Goal: Information Seeking & Learning: Learn about a topic

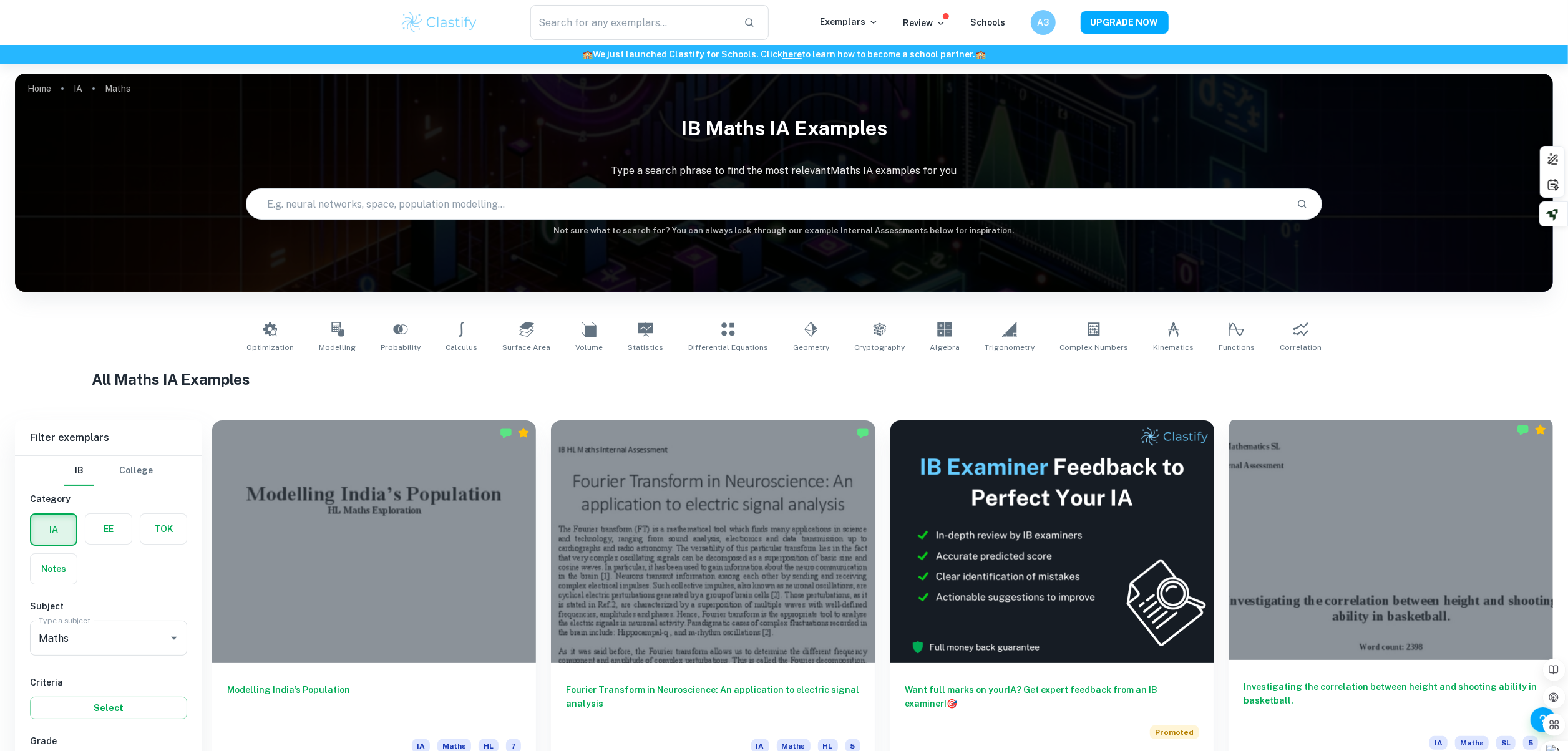
scroll to position [374, 0]
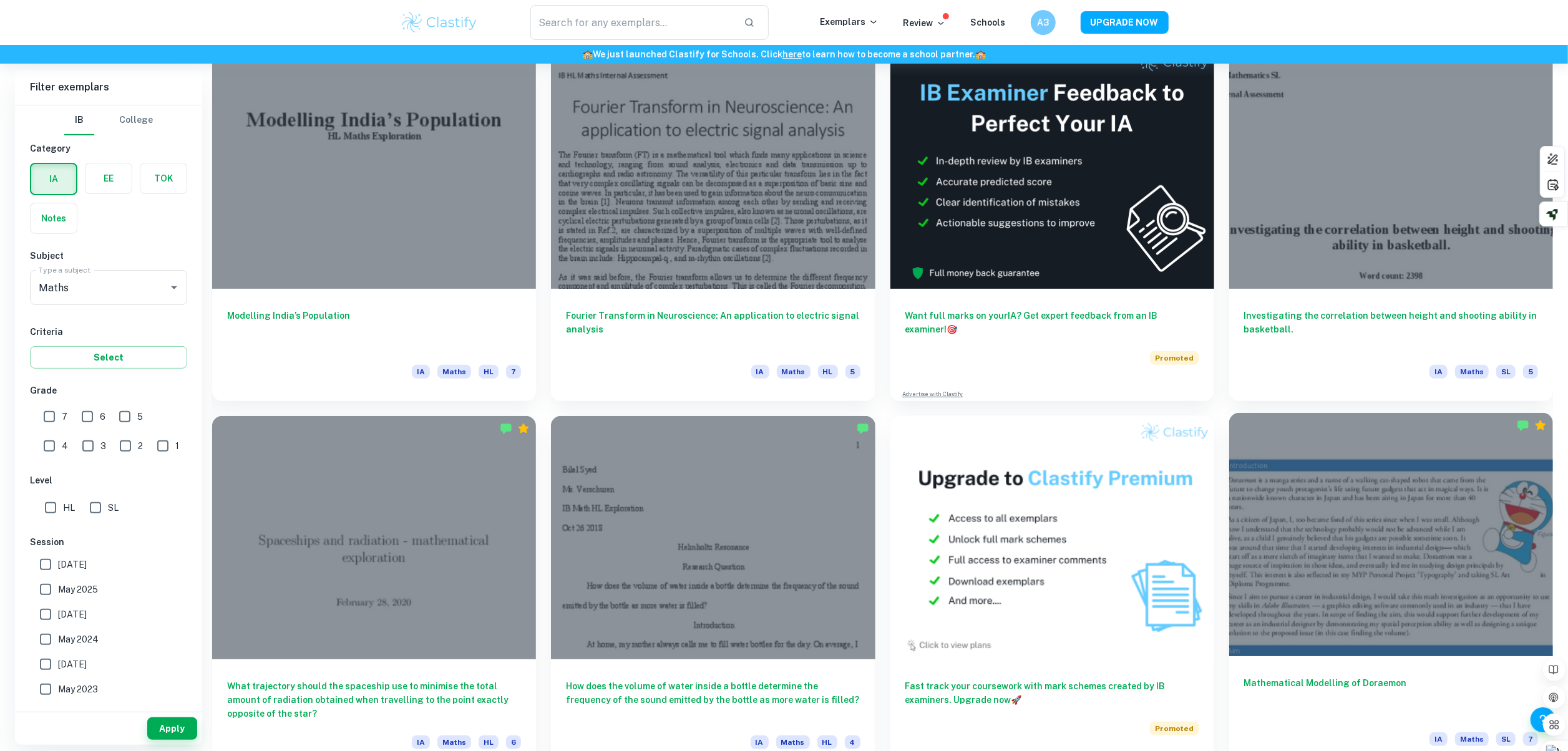
click at [1345, 515] on div at bounding box center [1390, 534] width 324 height 242
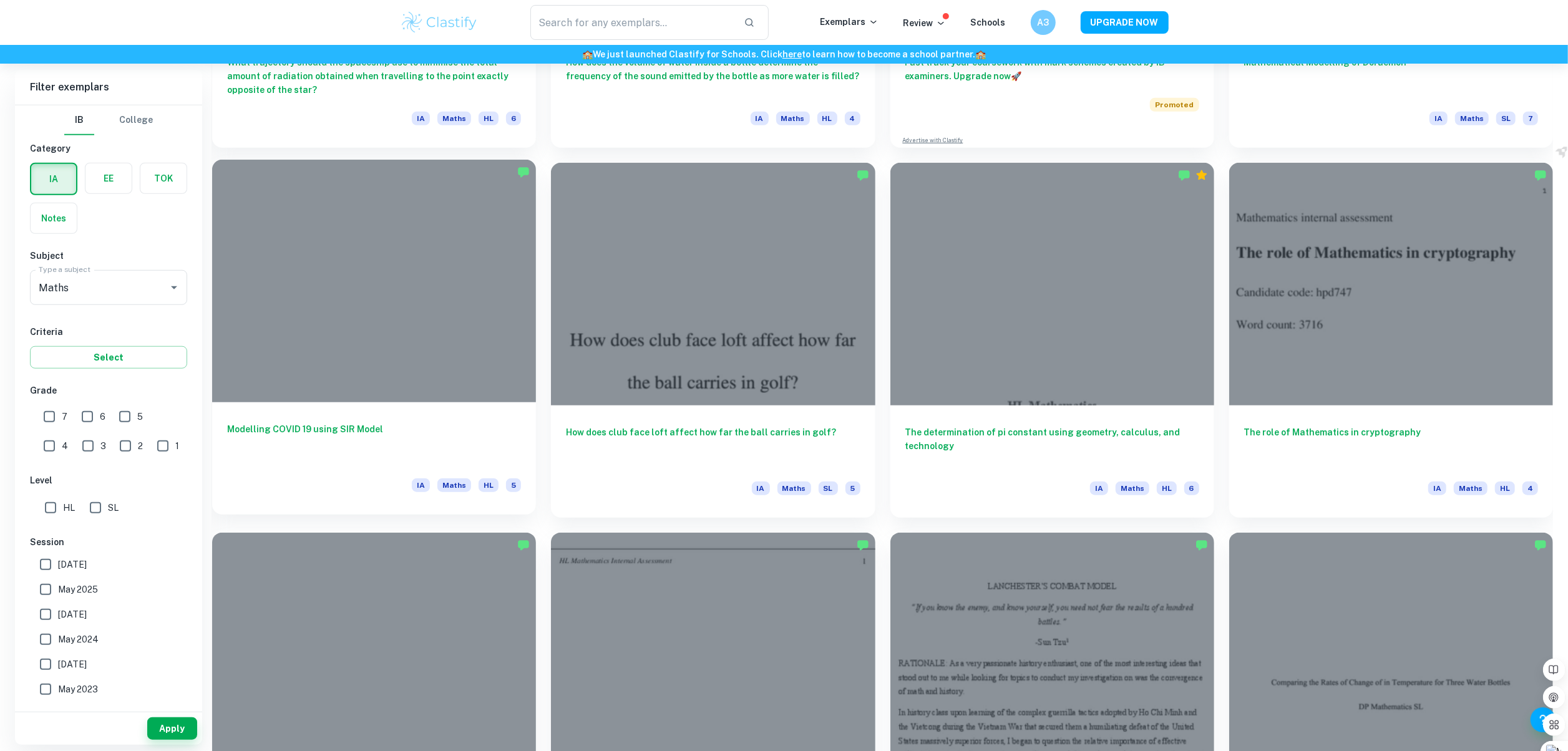
scroll to position [1248, 0]
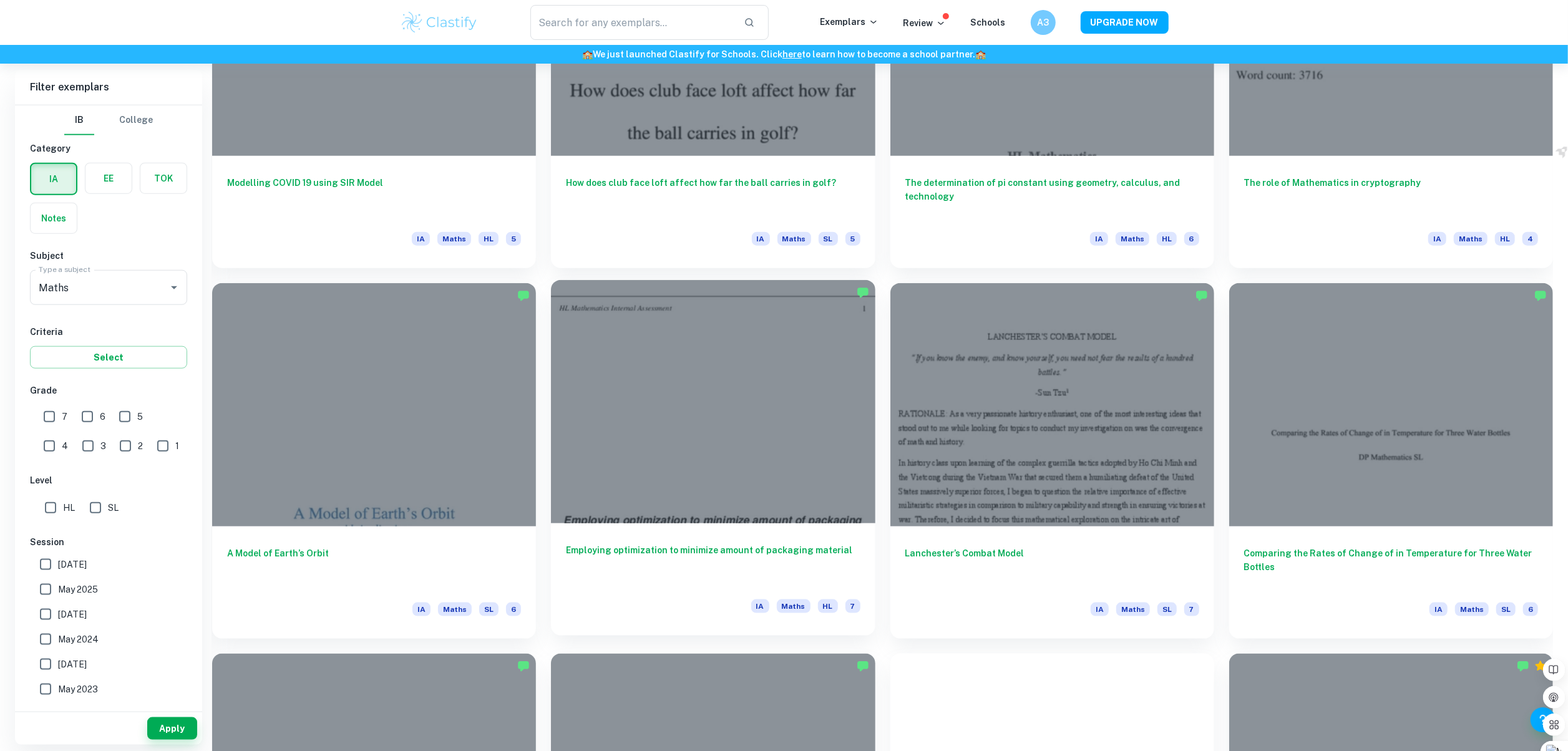
click at [741, 380] on div at bounding box center [712, 401] width 324 height 242
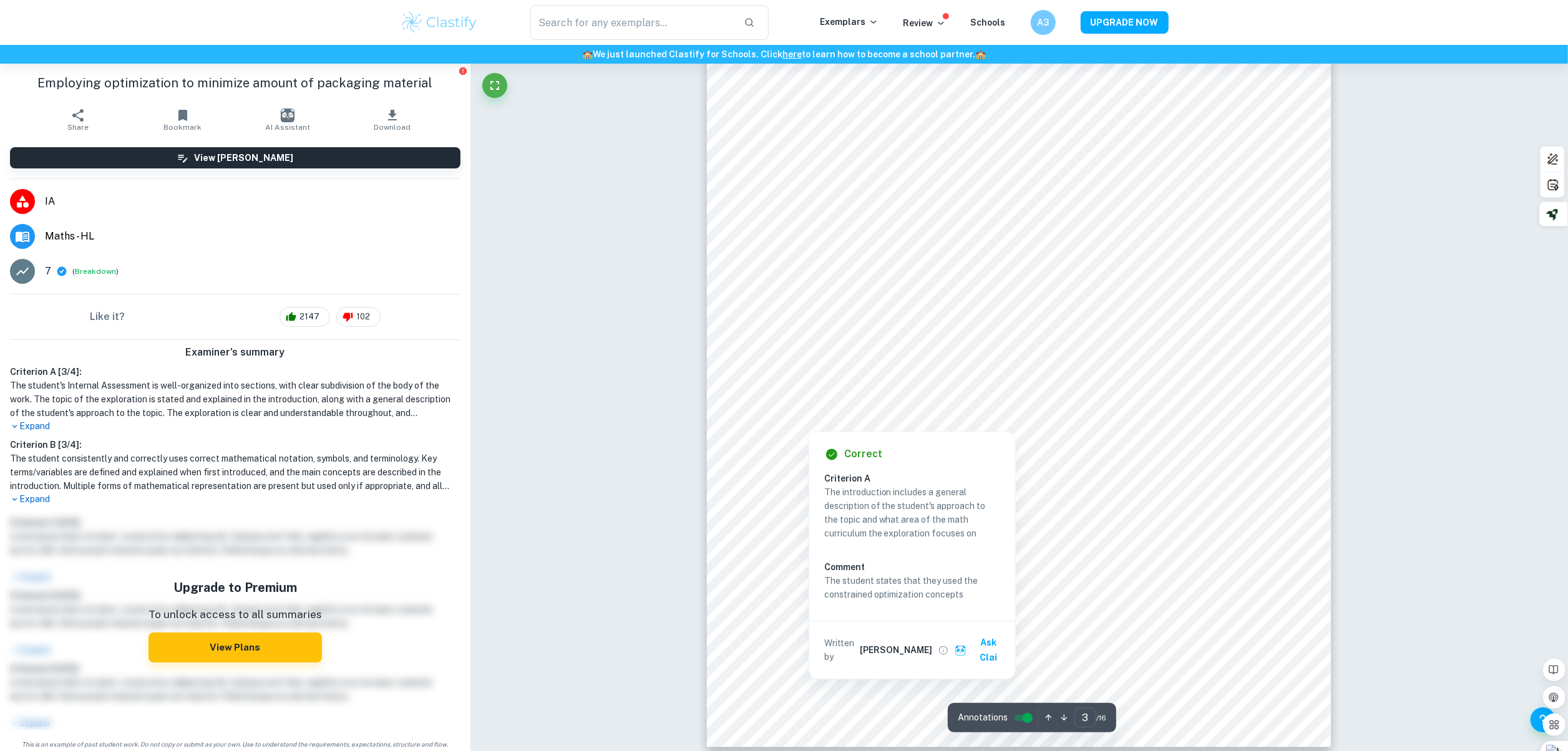
scroll to position [2246, 0]
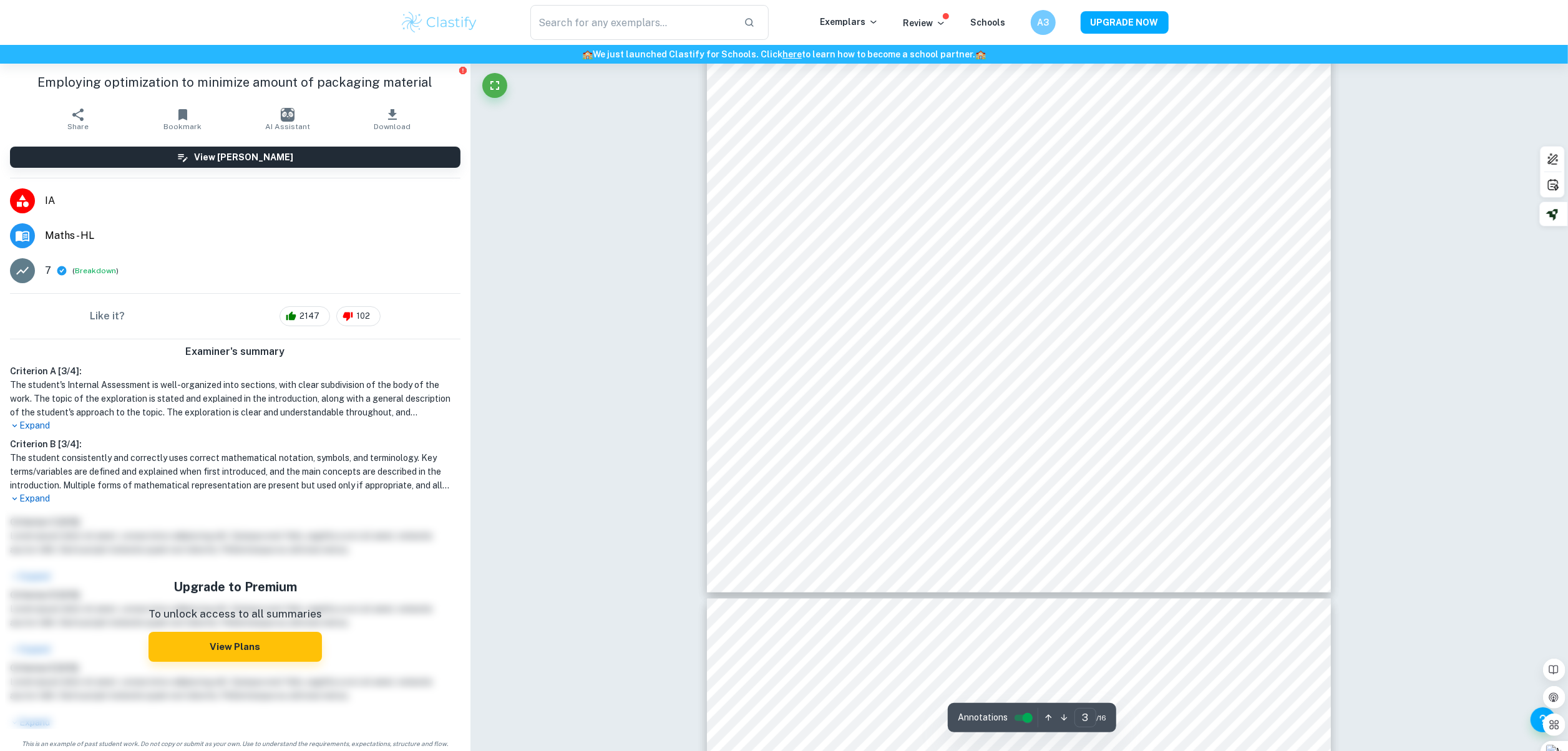
type input "4"
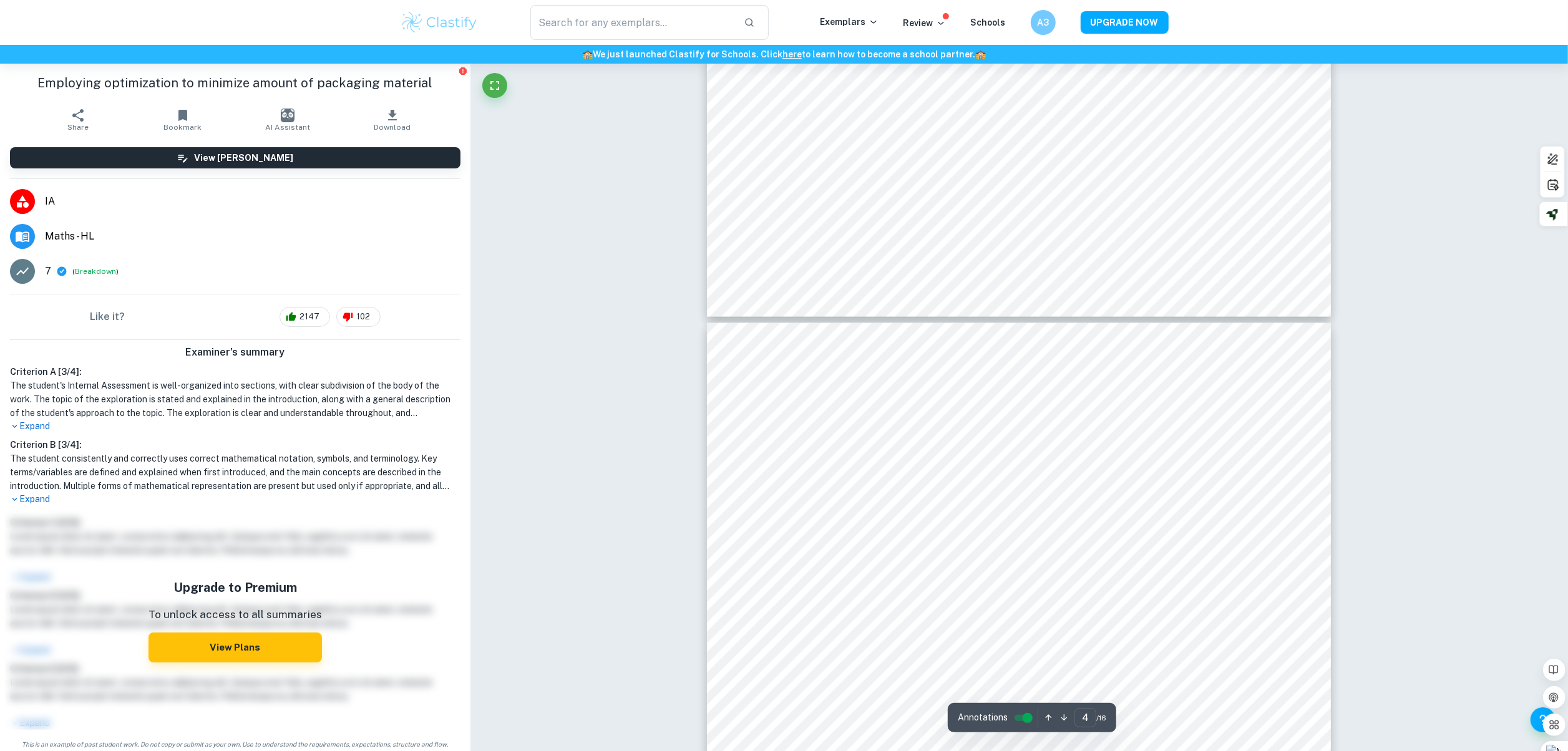
scroll to position [2745, 0]
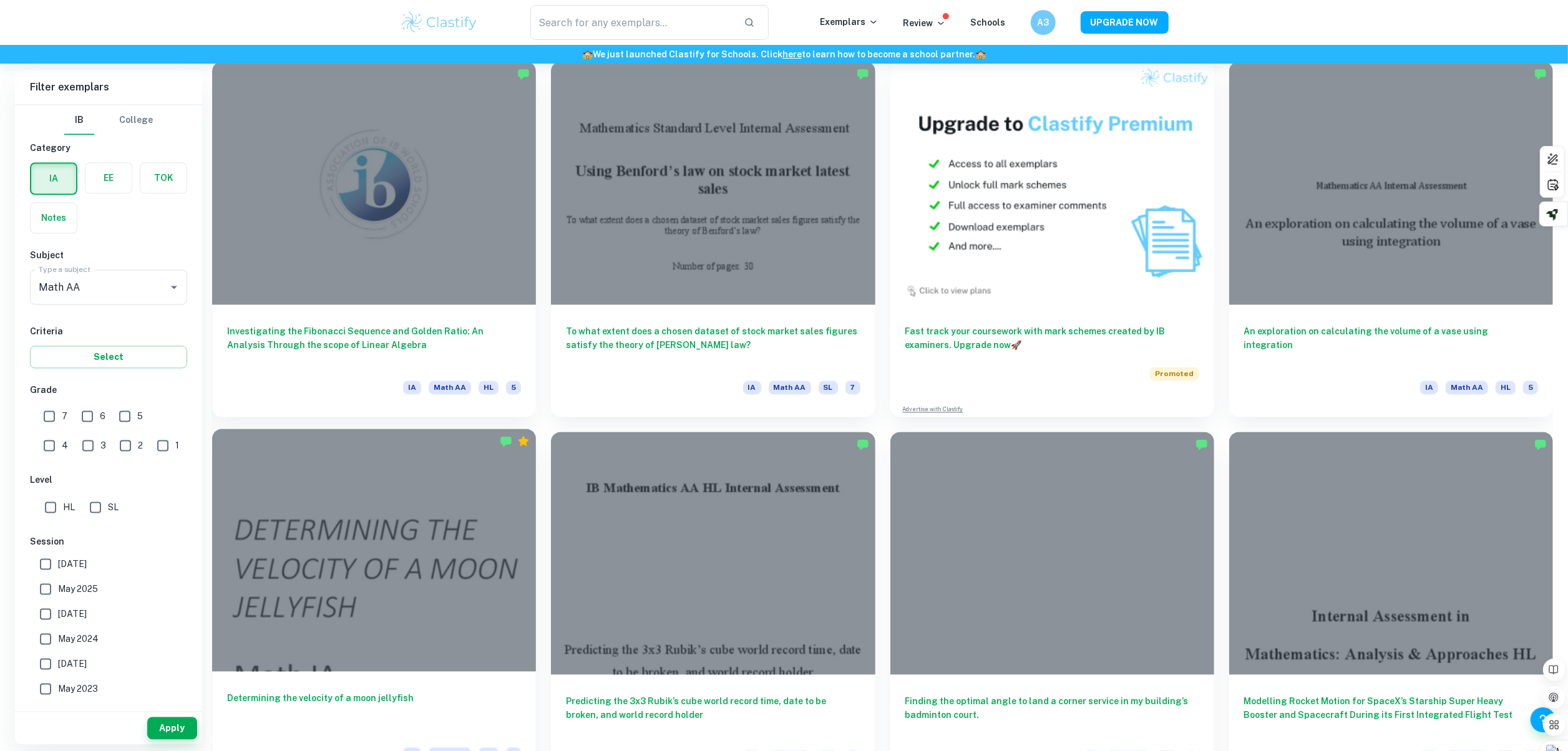
scroll to position [2120, 0]
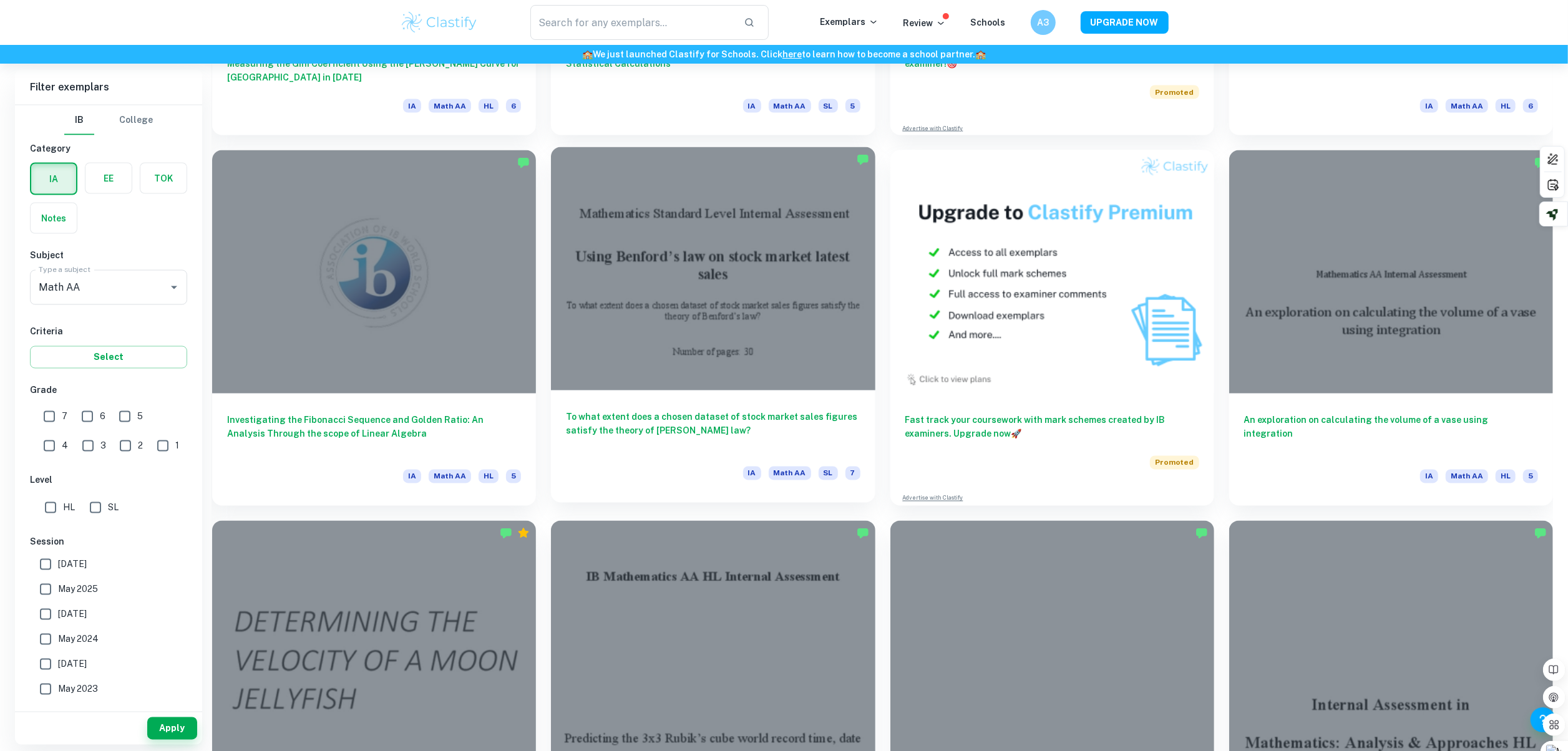
click at [639, 322] on div at bounding box center [712, 268] width 324 height 242
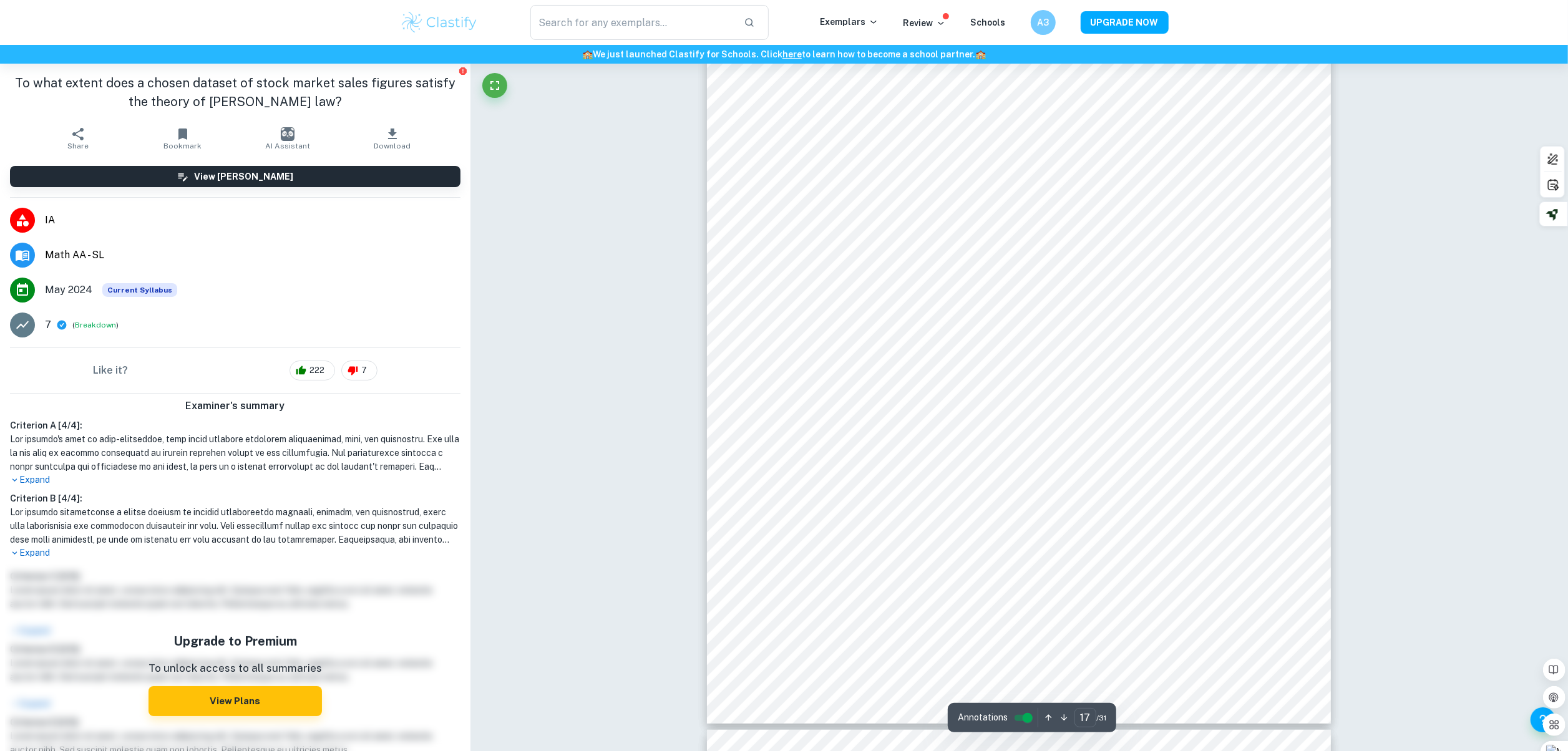
scroll to position [14968, 0]
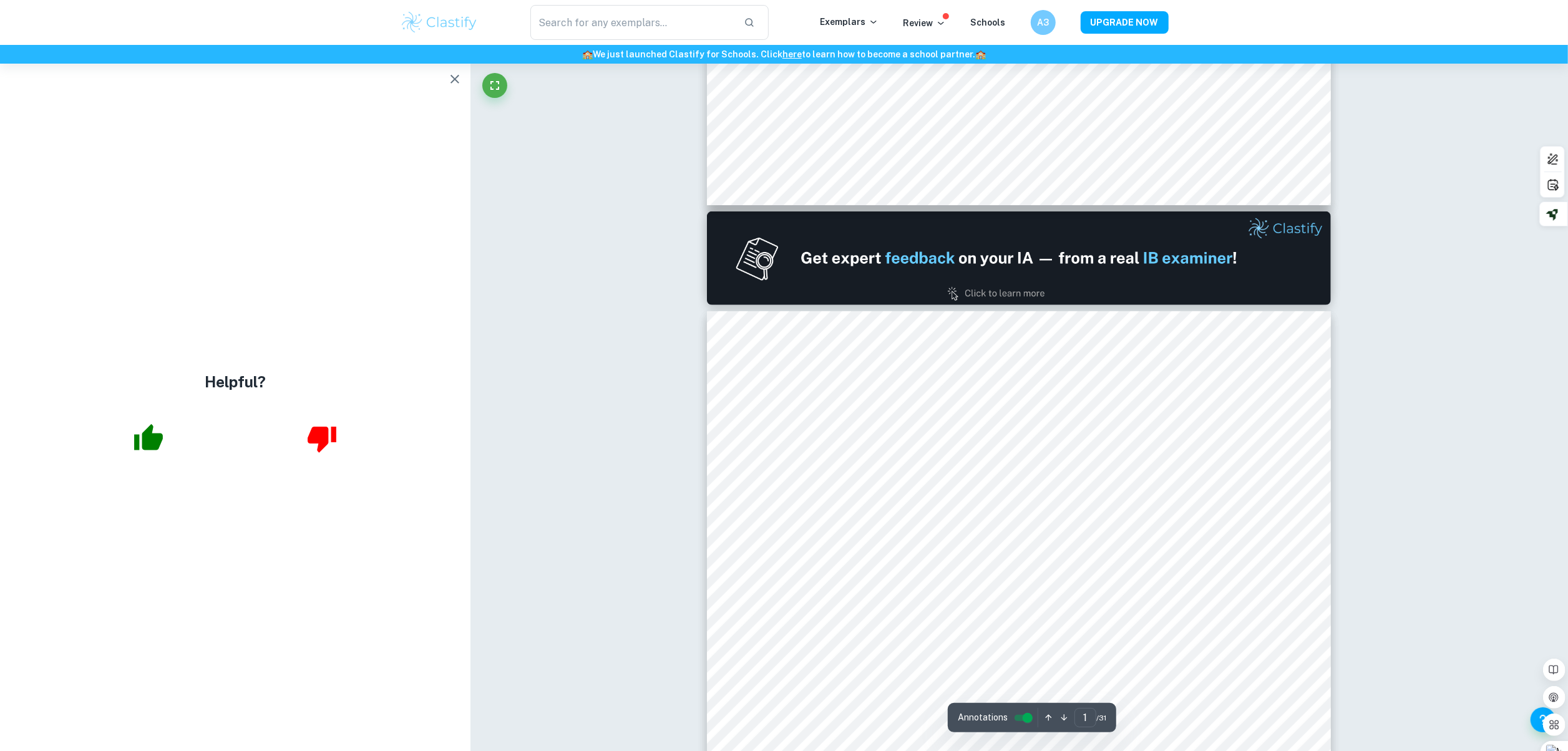
type input "2"
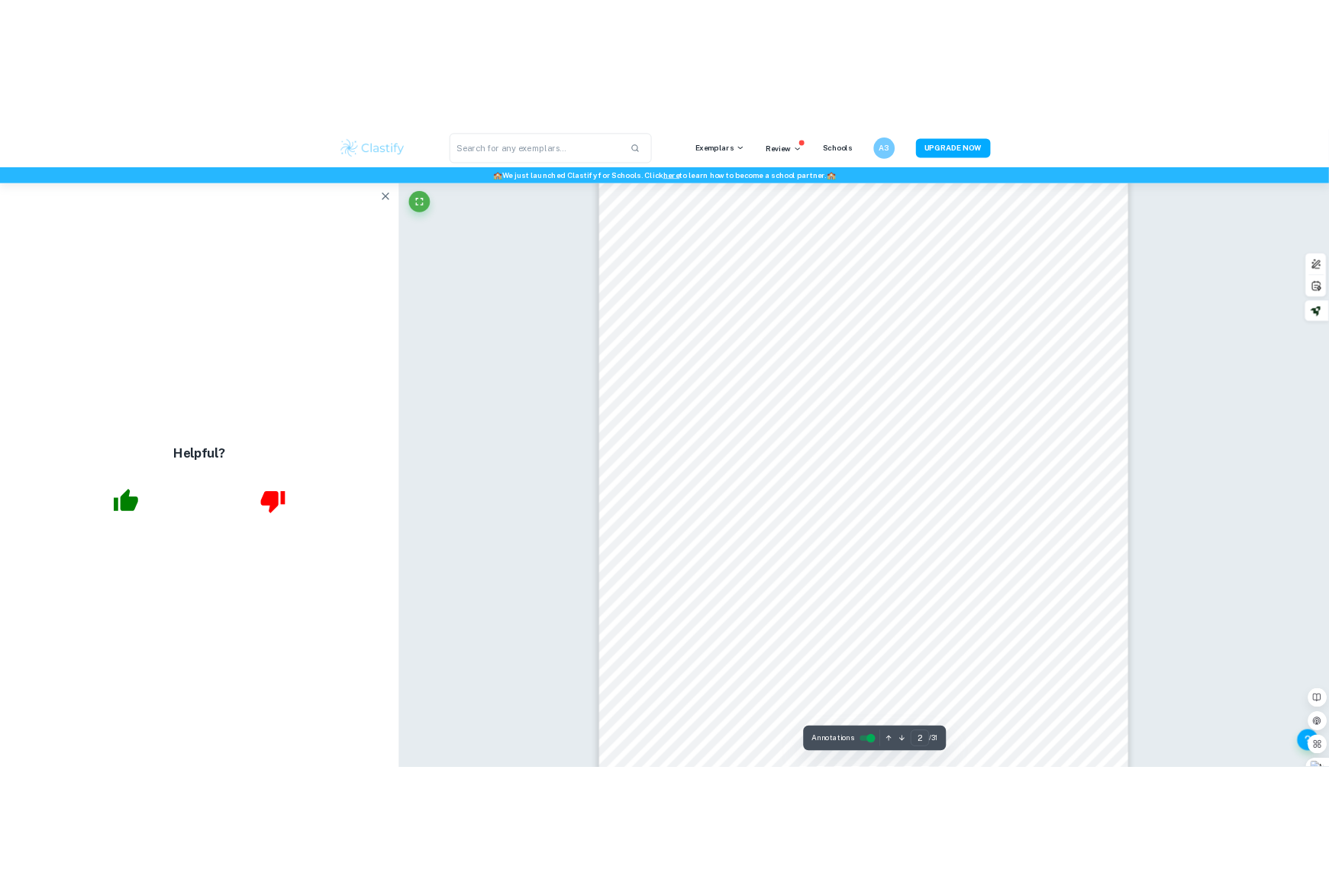
scroll to position [1374, 0]
